Goal: Transaction & Acquisition: Purchase product/service

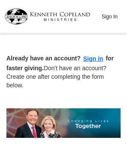
select select "CA"
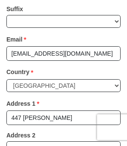
scroll to position [619, 0]
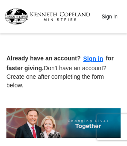
select select "CA"
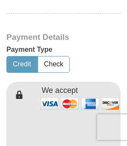
scroll to position [598, 0]
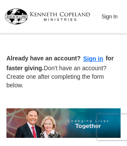
select select "CA"
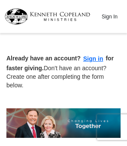
select select "CA"
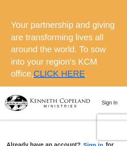
select select "CA"
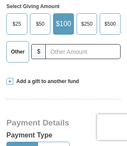
scroll to position [214, 0]
